Goal: Information Seeking & Learning: Learn about a topic

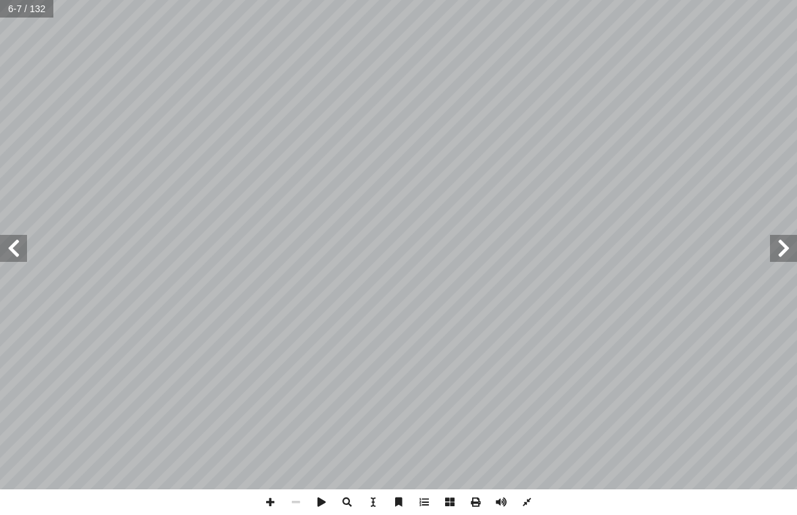
click at [20, 252] on span at bounding box center [13, 248] width 27 height 27
click at [780, 255] on span at bounding box center [783, 248] width 27 height 27
click at [778, 253] on span at bounding box center [783, 248] width 27 height 27
click at [779, 248] on span at bounding box center [783, 248] width 27 height 27
click at [775, 257] on span at bounding box center [783, 248] width 27 height 27
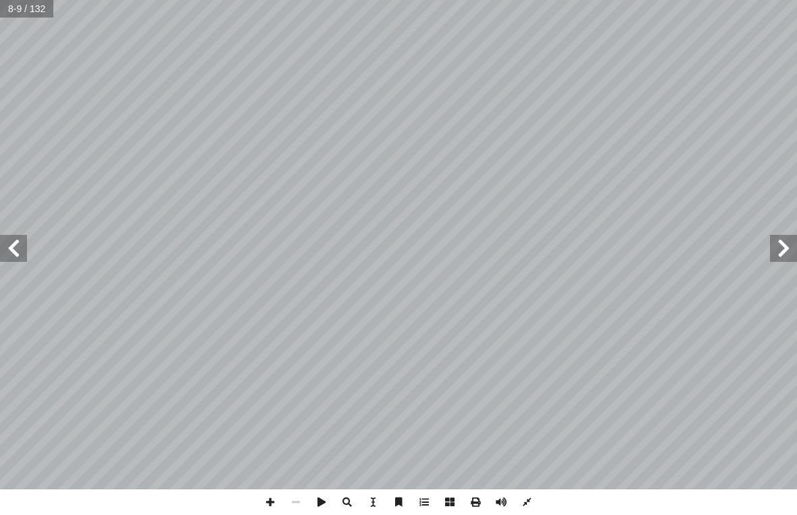
click at [775, 257] on span at bounding box center [783, 248] width 27 height 27
click at [772, 260] on span at bounding box center [783, 248] width 27 height 27
click at [23, 248] on span at bounding box center [13, 248] width 27 height 27
click at [19, 251] on span at bounding box center [13, 248] width 27 height 27
click at [24, 248] on span at bounding box center [13, 248] width 27 height 27
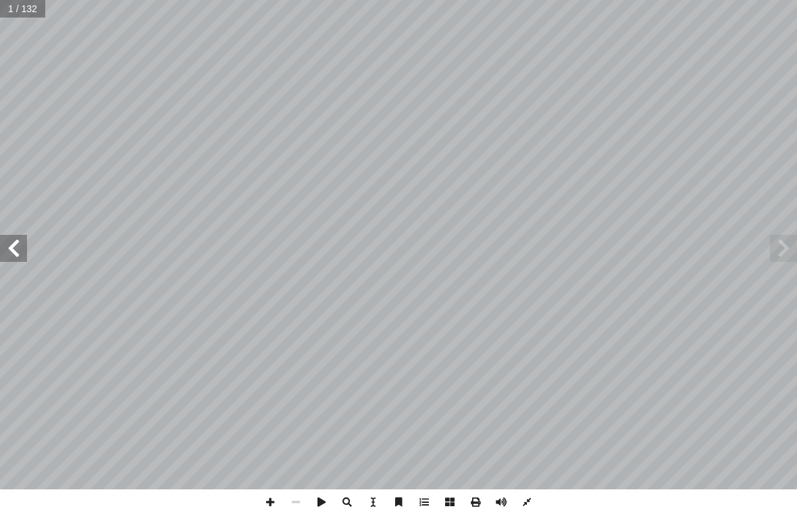
click at [26, 239] on span at bounding box center [13, 248] width 27 height 27
click at [26, 236] on span at bounding box center [13, 248] width 27 height 27
click at [778, 255] on span at bounding box center [783, 248] width 27 height 27
click at [779, 253] on span at bounding box center [783, 248] width 27 height 27
click at [774, 251] on span at bounding box center [783, 248] width 27 height 27
